Goal: Task Accomplishment & Management: Use online tool/utility

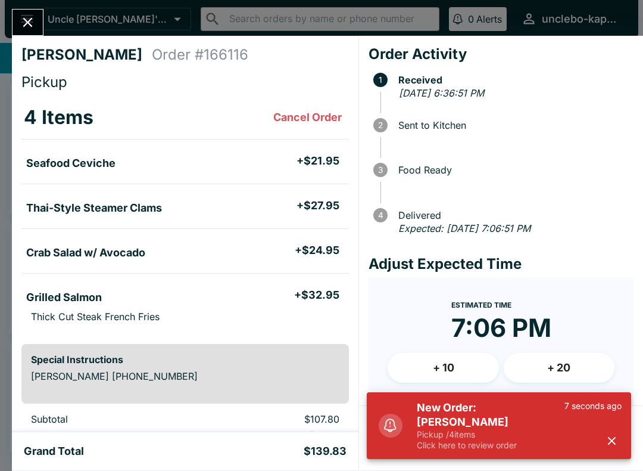
click at [618, 441] on icon "button" at bounding box center [612, 441] width 14 height 14
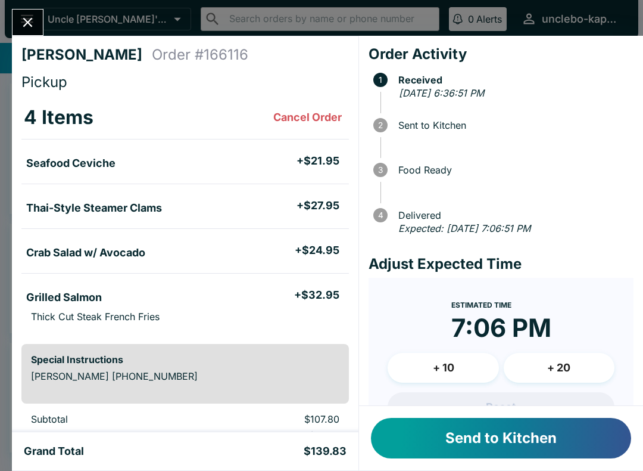
click at [572, 441] on button "Send to Kitchen" at bounding box center [501, 438] width 260 height 41
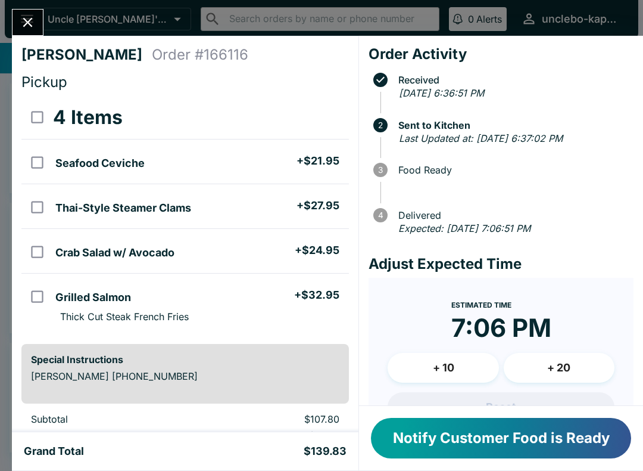
click at [583, 439] on button "Notify Customer Food is Ready" at bounding box center [501, 438] width 260 height 41
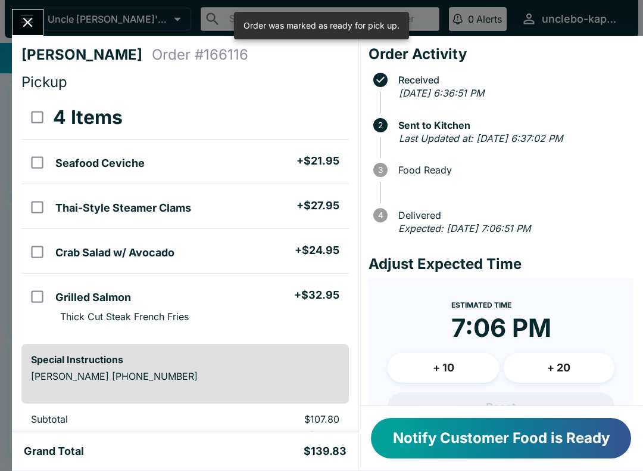
click at [550, 449] on button "Notify Customer Food is Ready" at bounding box center [501, 438] width 260 height 41
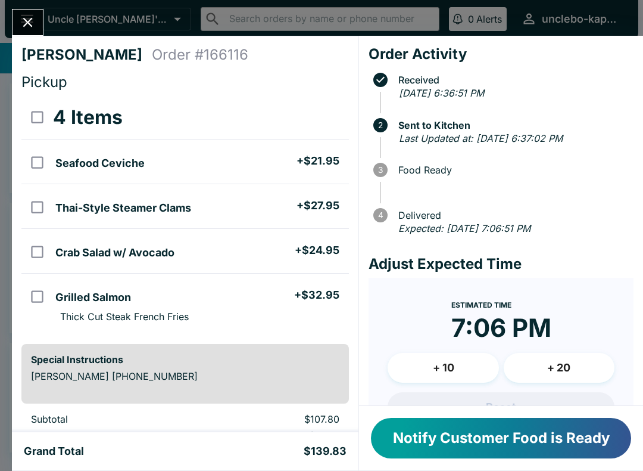
click at [24, 26] on icon "Close" at bounding box center [28, 23] width 10 height 10
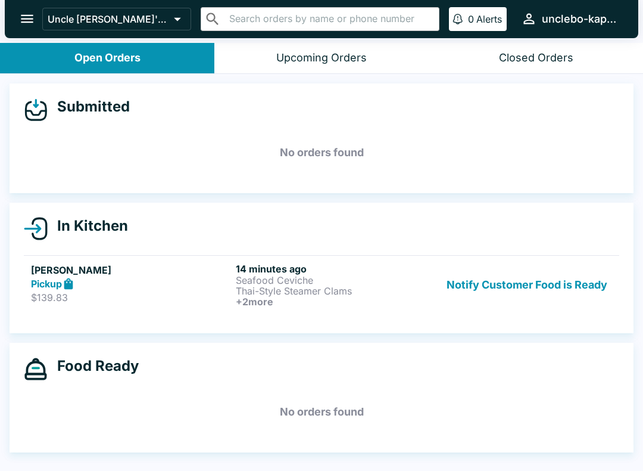
click at [244, 294] on p "Thai-Style Steamer Clams" at bounding box center [336, 290] width 200 height 11
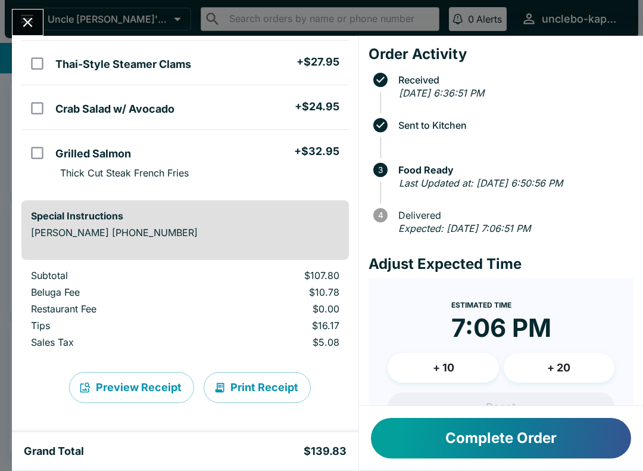
scroll to position [144, 0]
click at [277, 384] on button "Print Receipt" at bounding box center [257, 387] width 107 height 31
click at [455, 440] on button "Complete Order" at bounding box center [501, 438] width 260 height 41
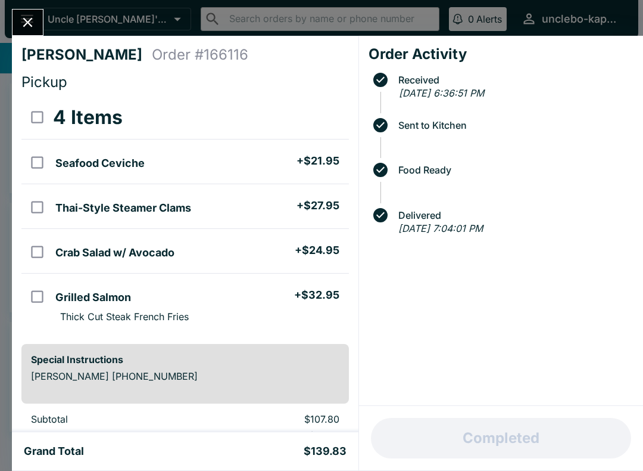
scroll to position [0, 0]
click at [35, 20] on icon "Close" at bounding box center [28, 22] width 16 height 16
